Goal: Transaction & Acquisition: Purchase product/service

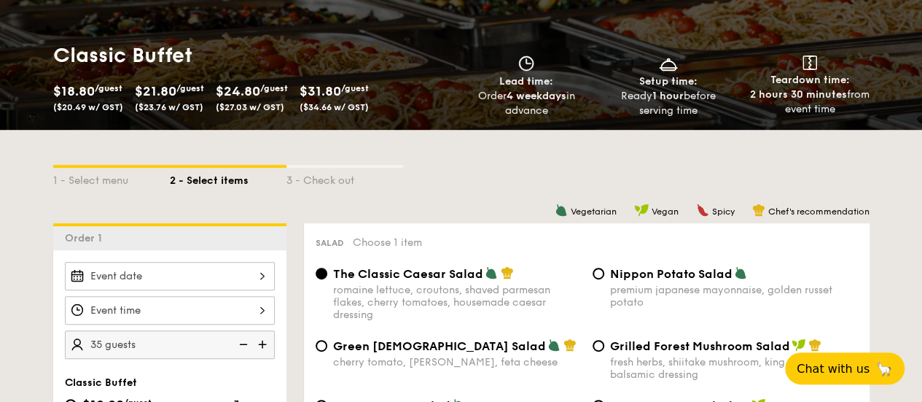
scroll to position [194, 0]
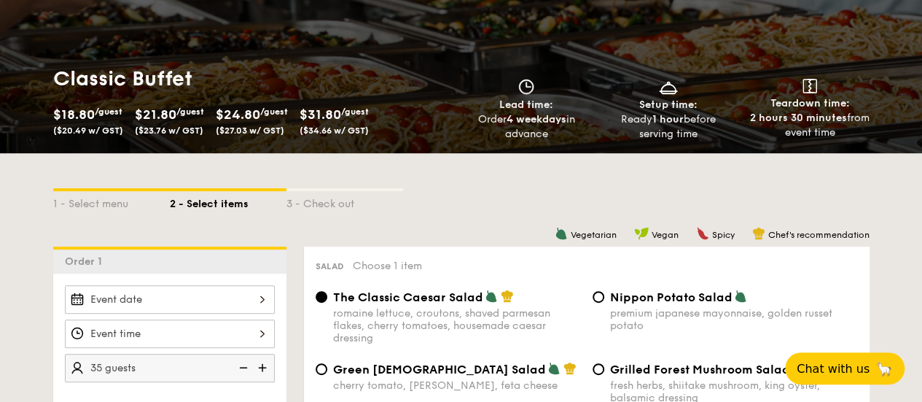
click at [77, 122] on span "$18.80" at bounding box center [74, 114] width 42 height 16
click at [108, 131] on div "$18.80 /guest ($20.49 w/ GST)" at bounding box center [88, 120] width 70 height 32
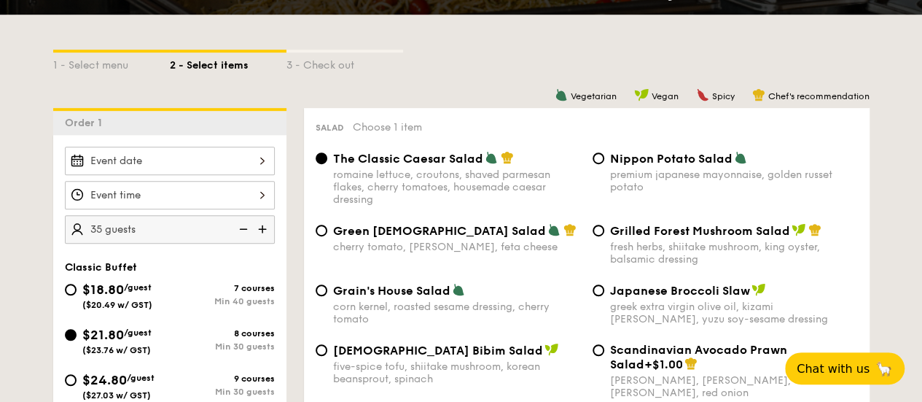
scroll to position [389, 0]
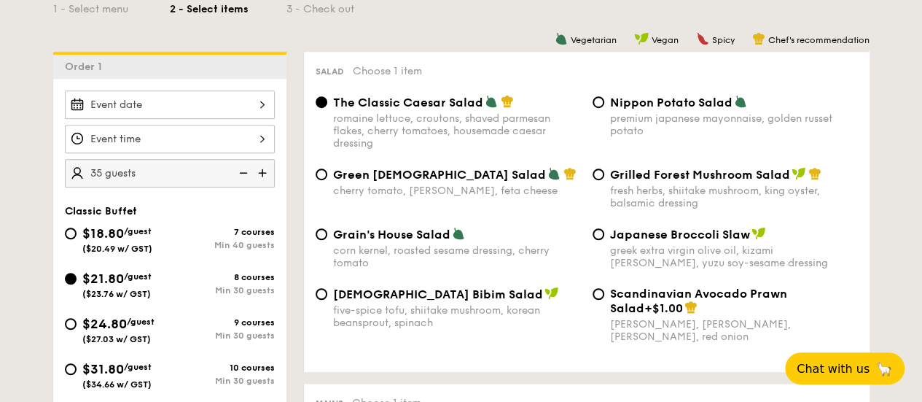
drag, startPoint x: 149, startPoint y: 241, endPoint x: 160, endPoint y: 241, distance: 11.7
click at [149, 236] on span "/guest" at bounding box center [138, 231] width 28 height 10
click at [77, 239] on input "$18.80 /guest ($20.49 w/ GST) 7 courses Min 40 guests" at bounding box center [71, 233] width 12 height 12
radio input "true"
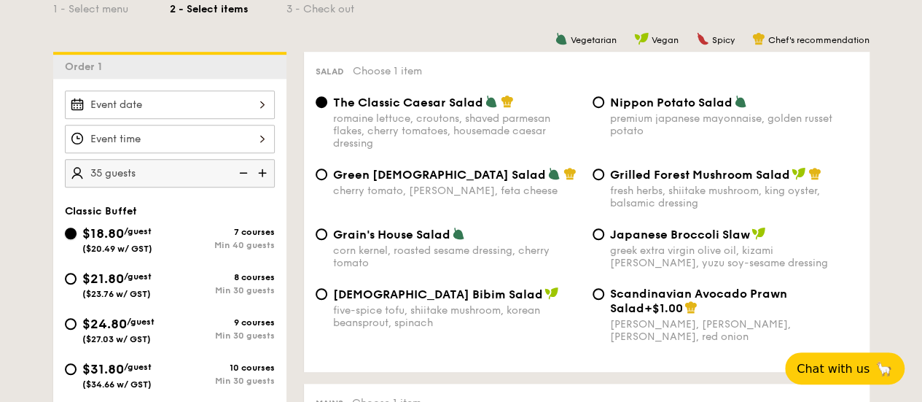
radio input "true"
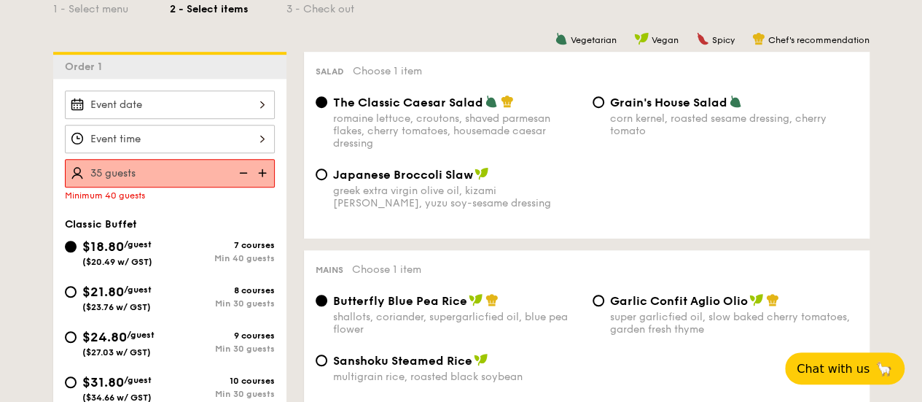
click at [260, 187] on img at bounding box center [264, 173] width 22 height 28
type input "40 guests"
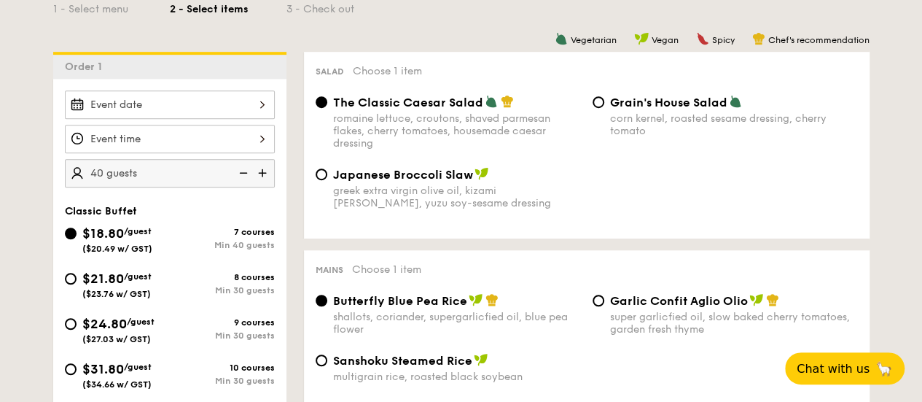
drag, startPoint x: 105, startPoint y: 287, endPoint x: 321, endPoint y: 227, distance: 223.9
click at [105, 287] on span "$21.80" at bounding box center [103, 278] width 42 height 16
click at [77, 284] on input "$21.80 /guest ($23.76 w/ GST) 8 courses Min 30 guests" at bounding box center [71, 279] width 12 height 12
radio input "true"
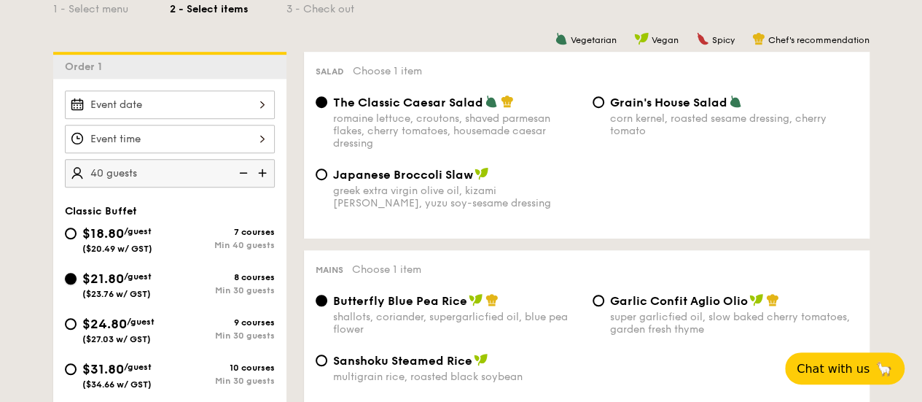
radio input "true"
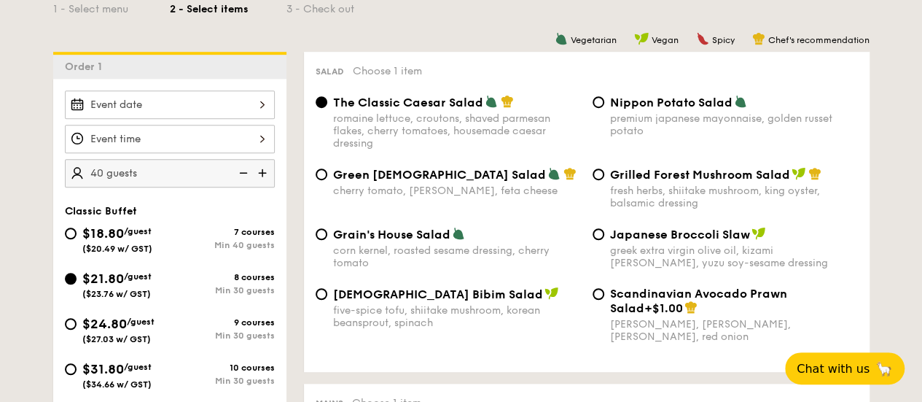
click at [152, 236] on span "/guest" at bounding box center [138, 231] width 28 height 10
click at [77, 239] on input "$18.80 /guest ($20.49 w/ GST) 7 courses Min 40 guests" at bounding box center [71, 233] width 12 height 12
radio input "true"
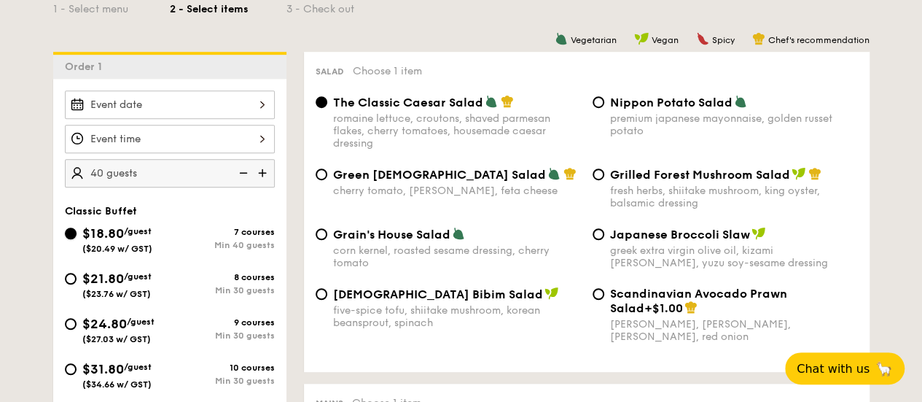
radio input "true"
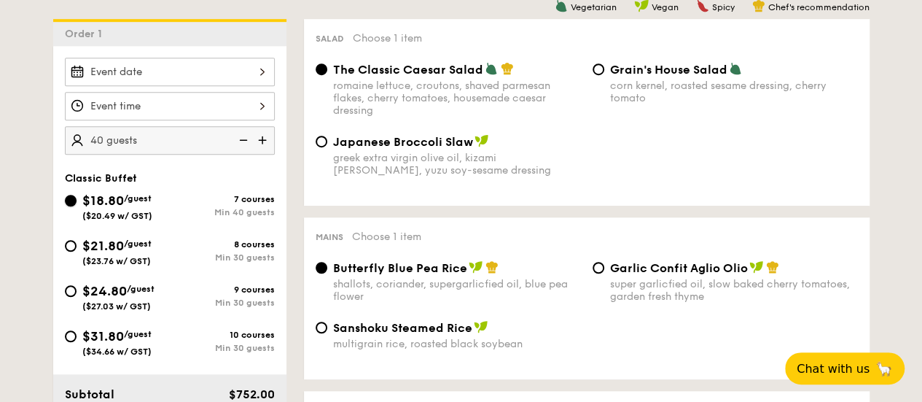
scroll to position [486, 0]
